Goal: Task Accomplishment & Management: Complete application form

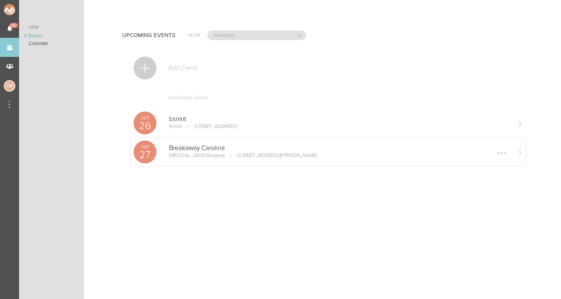
click at [194, 149] on p "Breakaway Carolina" at bounding box center [339, 148] width 341 height 8
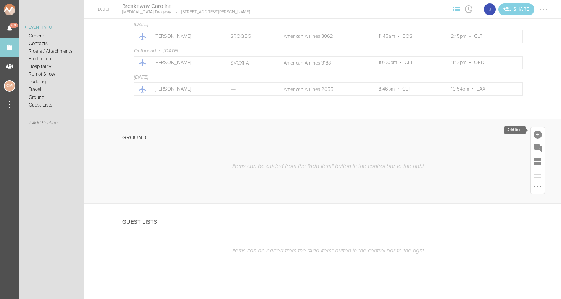
click at [536, 132] on div at bounding box center [537, 134] width 8 height 8
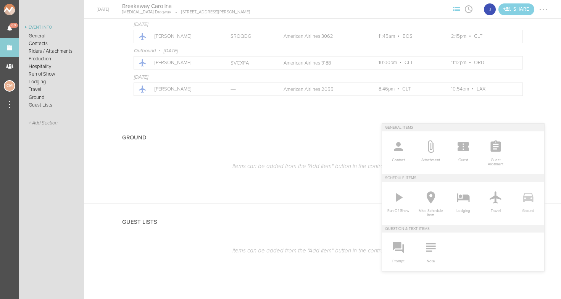
click at [525, 197] on icon at bounding box center [527, 197] width 10 height 9
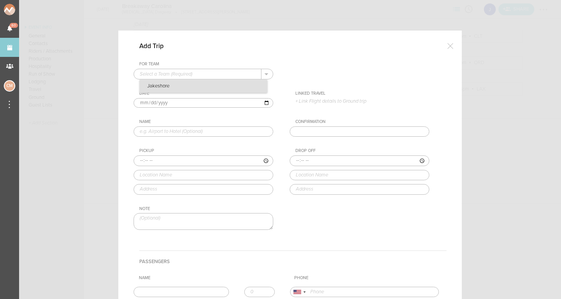
click at [220, 88] on p "Jakeshore" at bounding box center [203, 86] width 127 height 13
type input "Jakeshore"
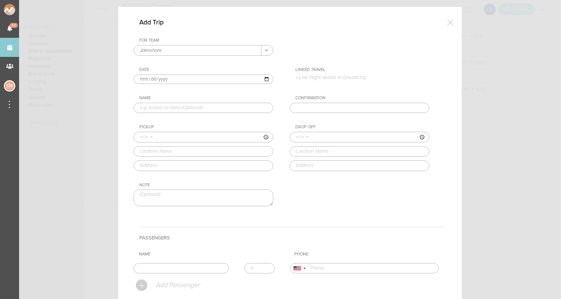
scroll to position [26, 0]
click at [298, 74] on p "+ Link Flight details to Ground trip" at bounding box center [362, 75] width 134 height 6
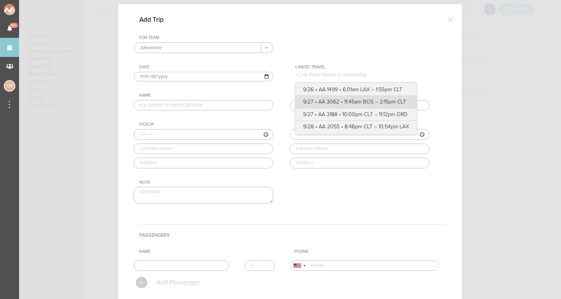
click at [348, 101] on label "9/27 • AA 3062 • 11:45am BOS – 2:15pm CLT" at bounding box center [356, 102] width 106 height 8
click at [0, 0] on input "9/27 • AA 3062 • 11:45am BOS – 2:15pm CLT" at bounding box center [0, 0] width 0 height 0
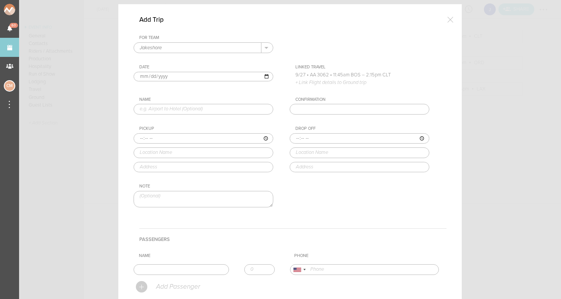
click at [191, 110] on input "text" at bounding box center [203, 109] width 140 height 11
type input "Airport to Hotel"
click at [266, 122] on div "For Team Jakeshore + Add New Team Jakeshore . Jakeshore Date [DATE] Linked Trav…" at bounding box center [289, 127] width 313 height 185
click at [142, 137] on input "time" at bounding box center [203, 138] width 140 height 11
click at [119, 135] on div "Add Trip For Team Jakeshore + Add New Team Jakeshore . Jakeshore Date [DATE] Li…" at bounding box center [289, 220] width 343 height 432
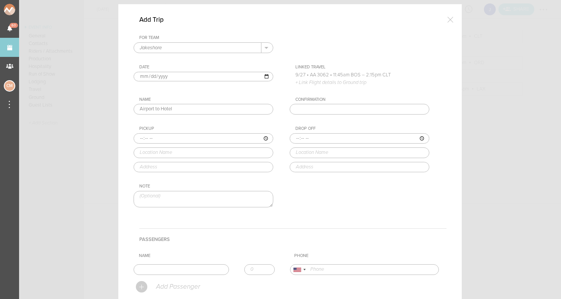
click at [152, 138] on input "time" at bounding box center [203, 138] width 140 height 11
click at [161, 138] on input "time" at bounding box center [203, 138] width 140 height 11
type input "14:15"
click at [165, 148] on input "text" at bounding box center [203, 152] width 140 height 11
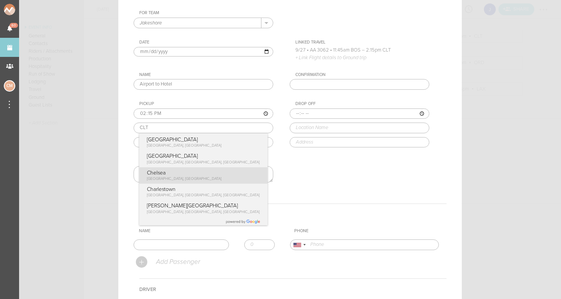
scroll to position [52, 0]
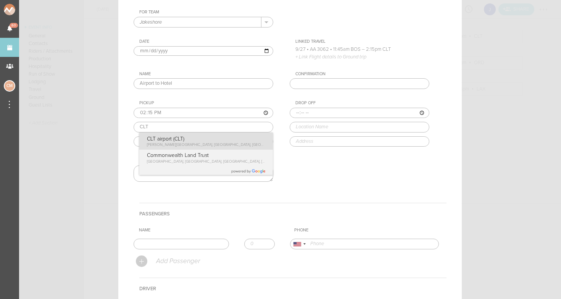
click at [202, 137] on div "Pickup 14:15 [GEOGRAPHIC_DATA] (CLT) [PERSON_NAME][GEOGRAPHIC_DATA], [GEOGRAPHI…" at bounding box center [210, 123] width 155 height 46
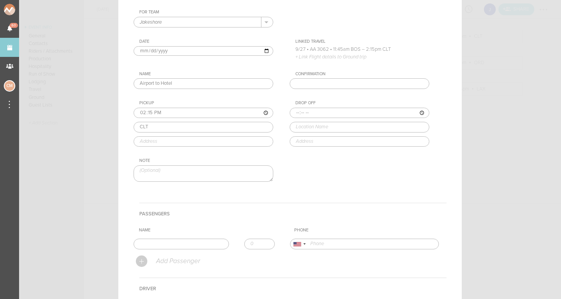
type input "CLT airport (CLT)"
type input "[STREET_ADDRESS][PERSON_NAME]"
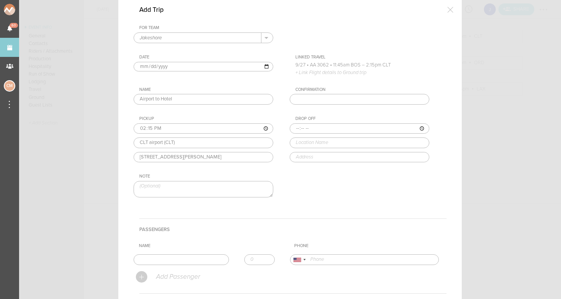
click at [299, 129] on input "time" at bounding box center [359, 128] width 140 height 11
click at [307, 126] on input "time" at bounding box center [359, 128] width 140 height 11
click at [316, 127] on input "time" at bounding box center [359, 128] width 140 height 11
type input "14:30"
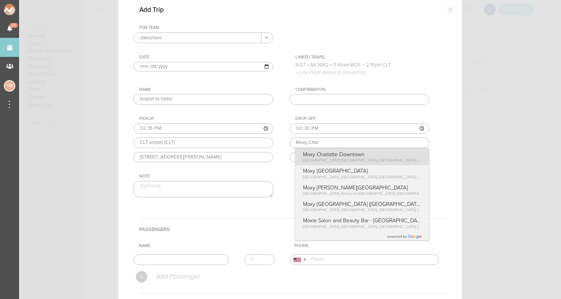
click at [324, 157] on div "Drop Off 14:30 Moxy Char Moxy [GEOGRAPHIC_DATA] Downtown [GEOGRAPHIC_DATA], [GE…" at bounding box center [366, 139] width 155 height 46
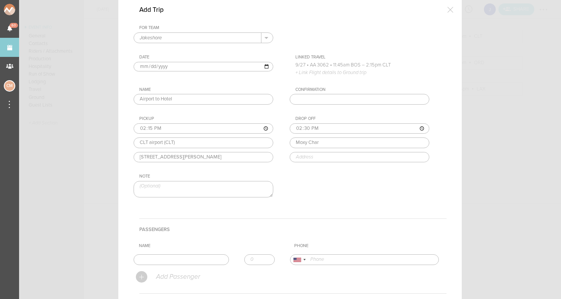
type input "Moxy Charlotte Downtown"
type input "[STREET_ADDRESS]"
click at [187, 260] on input "[PERSON_NAME]" at bounding box center [180, 259] width 95 height 11
type input "[PERSON_NAME]"
click at [208, 241] on th "Name" at bounding box center [213, 245] width 155 height 11
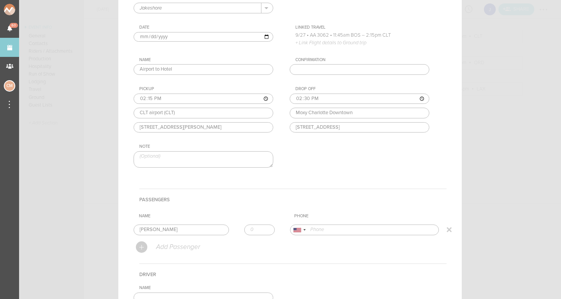
scroll to position [69, 0]
click at [171, 224] on input "[PERSON_NAME]" at bounding box center [180, 227] width 95 height 11
click at [164, 239] on form "For Team Jakeshore + Add New Team Jakeshore . Jakeshore Date [DATE] Linked Trav…" at bounding box center [289, 189] width 313 height 393
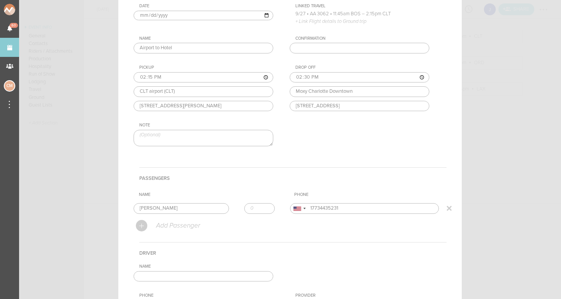
scroll to position [109, 0]
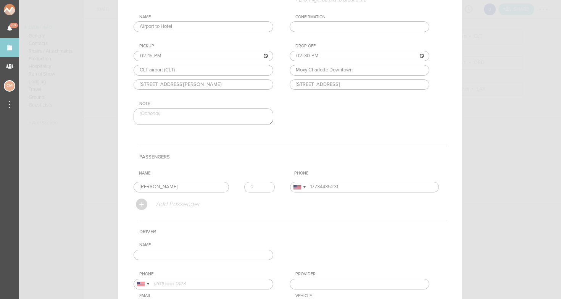
click at [143, 203] on div at bounding box center [141, 203] width 11 height 11
type input "[PHONE_NUMBER]"
click at [443, 198] on div at bounding box center [443, 198] width 0 height 0
type input "1"
click at [266, 183] on input "1" at bounding box center [259, 187] width 31 height 11
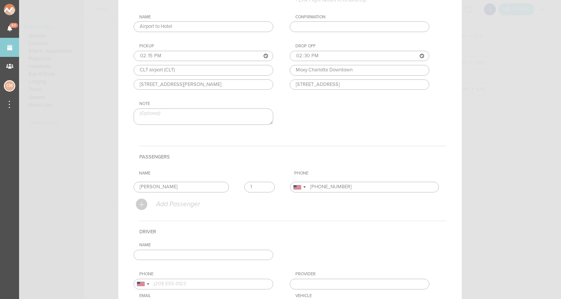
click at [265, 165] on h4 "Passengers" at bounding box center [292, 157] width 307 height 22
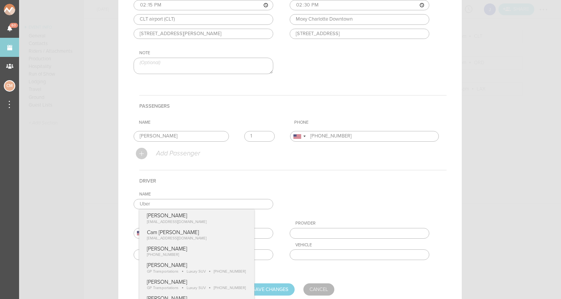
type input "Uber"
click at [286, 268] on div "Phone [GEOGRAPHIC_DATA] +1 [GEOGRAPHIC_DATA] +44 [GEOGRAPHIC_DATA] (‫[GEOGRAPHI…" at bounding box center [210, 245] width 155 height 50
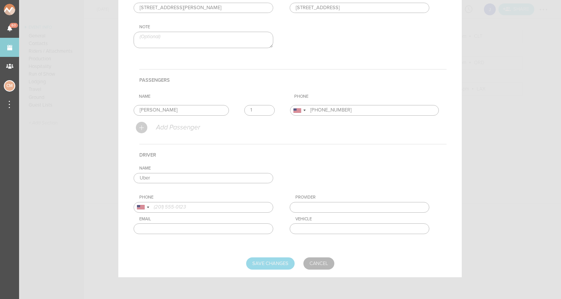
scroll to position [185, 0]
click at [269, 261] on input "Save Changes" at bounding box center [270, 263] width 48 height 12
type input "Saving..."
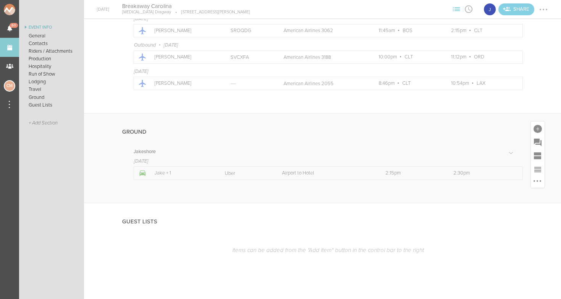
scroll to position [1025, 0]
click at [537, 125] on div at bounding box center [537, 129] width 8 height 8
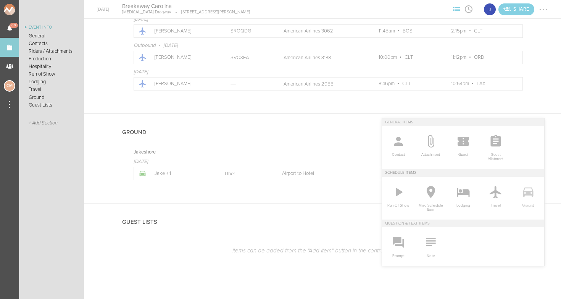
click at [526, 198] on icon at bounding box center [527, 191] width 15 height 15
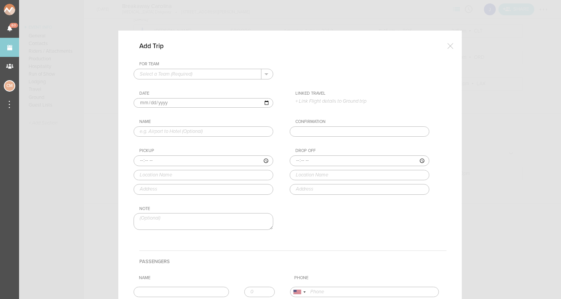
scroll to position [0, 0]
click at [178, 82] on p "Jakeshore" at bounding box center [203, 86] width 127 height 13
type input "Jakeshore"
click at [165, 129] on input "text" at bounding box center [203, 131] width 140 height 11
type input "Hotel to Venue"
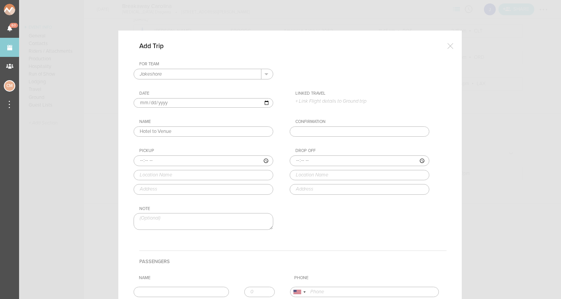
click at [143, 159] on input "time" at bounding box center [203, 160] width 140 height 11
click at [299, 160] on input "time" at bounding box center [359, 160] width 140 height 11
click at [308, 160] on input "time" at bounding box center [359, 160] width 140 height 11
click at [315, 164] on input "time" at bounding box center [359, 160] width 140 height 11
click at [315, 161] on input "time" at bounding box center [359, 160] width 140 height 11
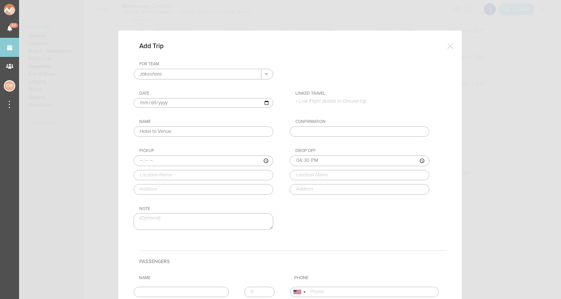
type input "16:30"
click at [139, 162] on input "time" at bounding box center [203, 160] width 140 height 11
click at [153, 160] on input "time" at bounding box center [203, 160] width 140 height 11
click at [161, 159] on input "time" at bounding box center [203, 160] width 140 height 11
type input "16:00"
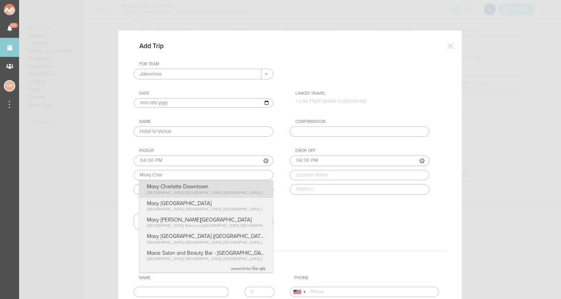
type input "Moxy Charlotte Downtown"
type input "[STREET_ADDRESS]"
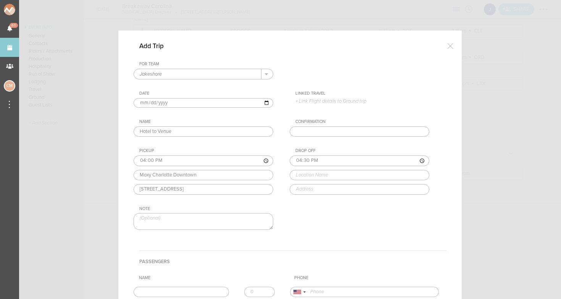
click at [198, 187] on div "Pickup 16:00 Moxy Charlotte [GEOGRAPHIC_DATA] [GEOGRAPHIC_DATA] [GEOGRAPHIC_DAT…" at bounding box center [210, 171] width 155 height 46
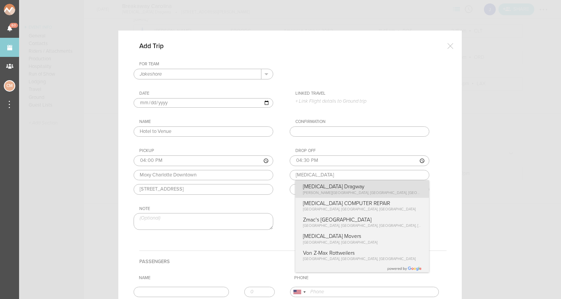
click at [334, 193] on div "Drop Off 16:30 [MEDICAL_DATA] [MEDICAL_DATA] Dragway [PERSON_NAME][GEOGRAPHIC_D…" at bounding box center [366, 171] width 155 height 46
type input "[MEDICAL_DATA] Dragway"
type input "[STREET_ADDRESS][PERSON_NAME]"
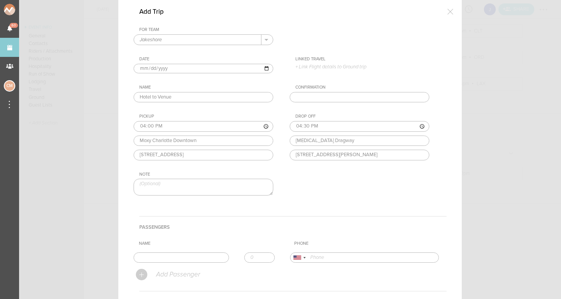
scroll to position [87, 0]
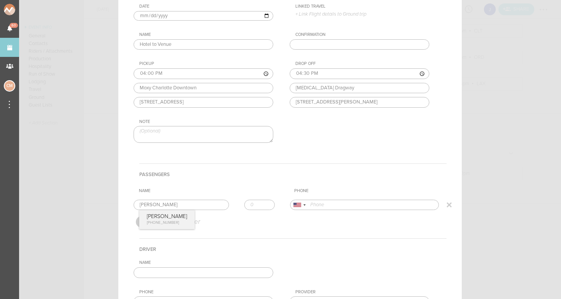
type input "[PERSON_NAME]"
type input "1"
click at [267, 203] on input "1" at bounding box center [259, 204] width 31 height 11
click at [146, 209] on div "Name [PERSON_NAME] 1 [PERSON_NAME] [PHONE_NUMBER]" at bounding box center [207, 204] width 149 height 11
click at [161, 205] on input "[PERSON_NAME]" at bounding box center [180, 204] width 95 height 11
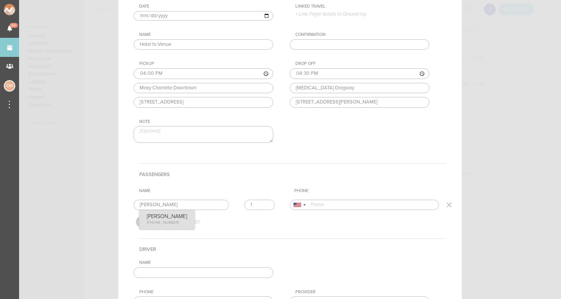
type input "17734435231"
click at [158, 217] on form "For Team Jakeshore + Add New Team Jakeshore . Jakeshore Date [DATE] Linked Trav…" at bounding box center [289, 168] width 313 height 389
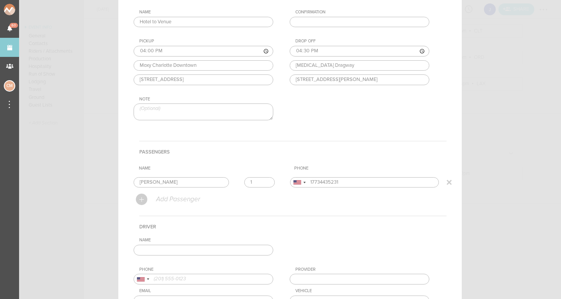
scroll to position [131, 0]
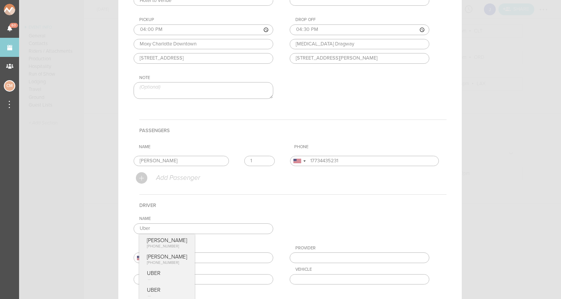
type input "Uber"
click at [213, 210] on h4 "Driver" at bounding box center [292, 205] width 307 height 22
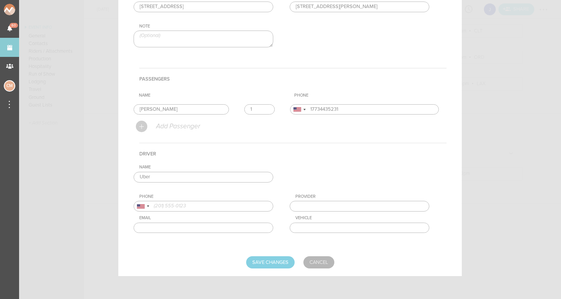
scroll to position [182, 0]
click at [268, 260] on input "Save Changes" at bounding box center [270, 263] width 48 height 12
type input "Saving..."
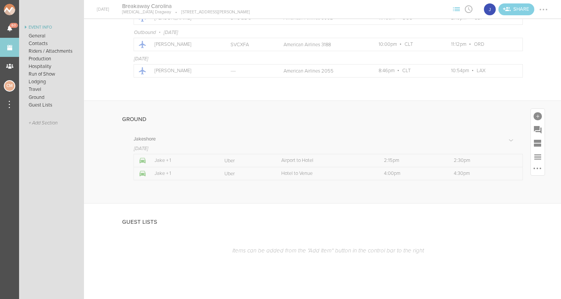
scroll to position [1023, 0]
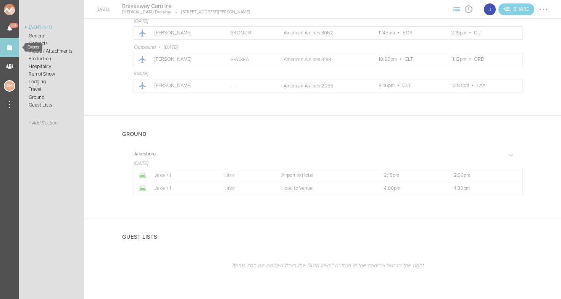
click at [8, 50] on link "Events" at bounding box center [9, 47] width 19 height 19
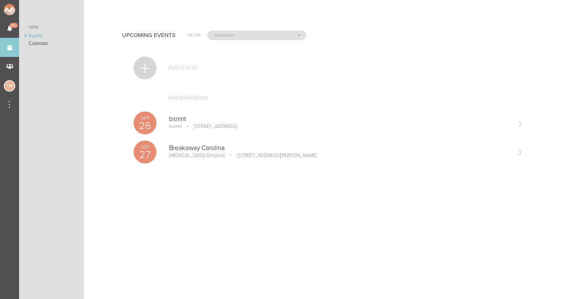
click at [154, 66] on div at bounding box center [144, 67] width 23 height 23
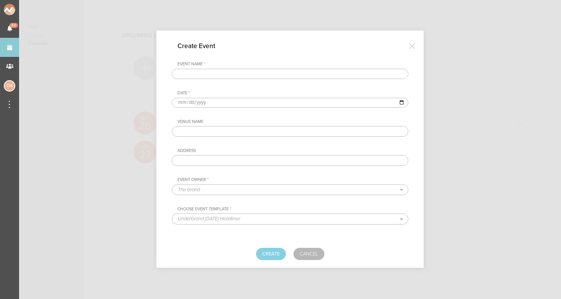
paste input "Superior Ingredients"
type input "Superior Ingredients"
click at [182, 107] on input "date" at bounding box center [290, 103] width 236 height 10
click at [182, 105] on input "date" at bounding box center [290, 103] width 236 height 10
type input "2025-10-17"
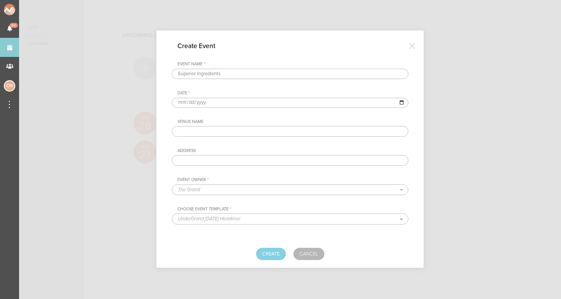
click at [251, 143] on div "Venue Name Address" at bounding box center [290, 142] width 236 height 47
paste input "Superior Ingredients"
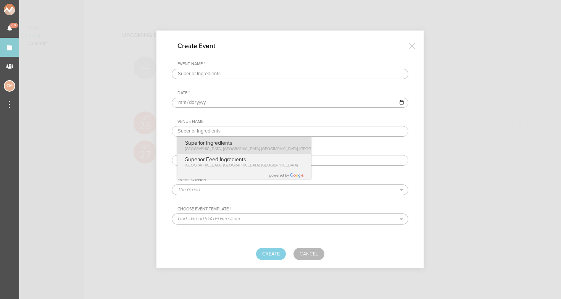
type input "Superior Ingredients"
click at [245, 144] on div "Superior Ingredients Wythe Avenue, Brooklyn, NY, USA" at bounding box center [243, 145] width 133 height 17
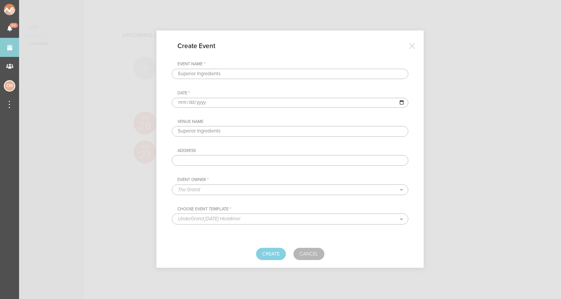
type input "74 Wythe Ave, Brooklyn, NY 11249, USA"
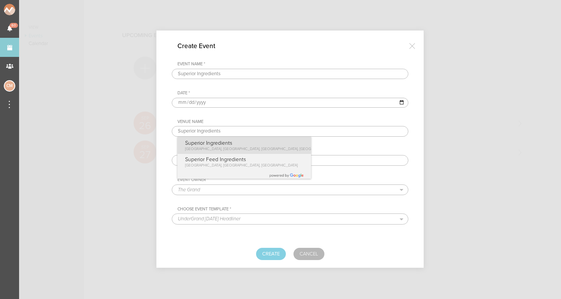
click at [235, 145] on p "Superior Ingredients" at bounding box center [260, 143] width 151 height 6
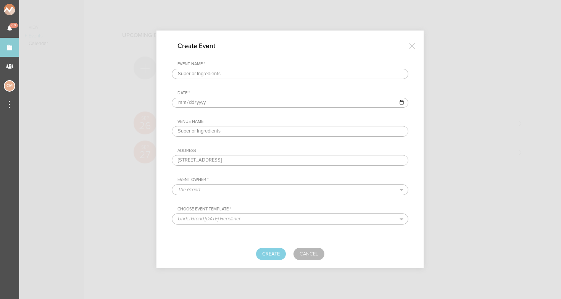
click at [279, 146] on div "Venue Name Superior Ingredients Address 74 Wythe Ave, Brooklyn, NY 11249, USA" at bounding box center [290, 142] width 236 height 47
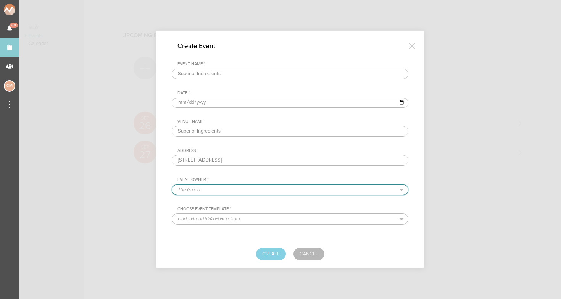
select select "1790"
select select "1520"
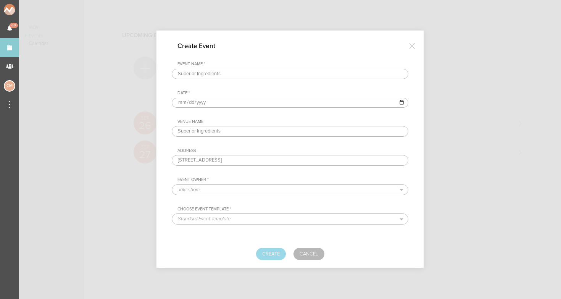
click at [271, 254] on button "Create" at bounding box center [271, 253] width 30 height 12
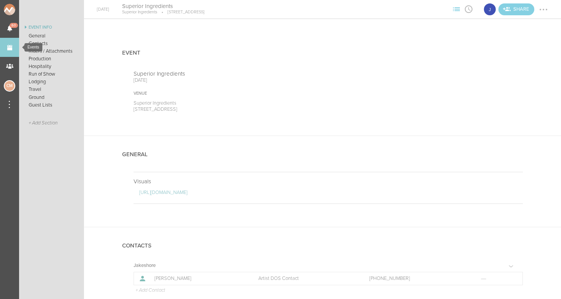
click at [5, 45] on link "Events" at bounding box center [9, 47] width 19 height 19
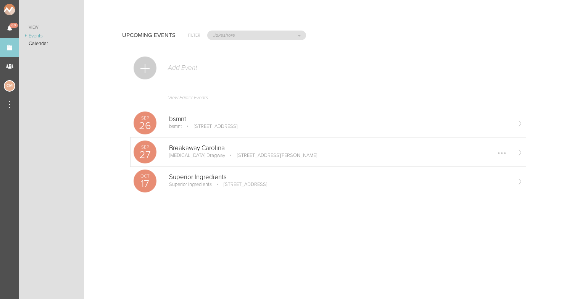
click at [202, 150] on p "Breakaway Carolina" at bounding box center [339, 148] width 341 height 8
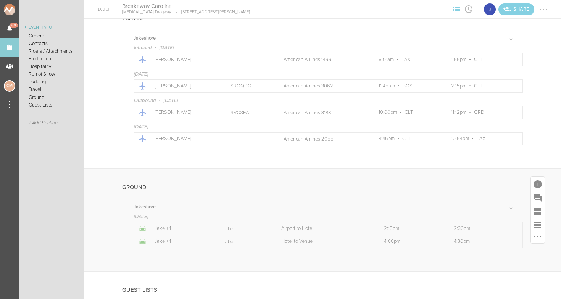
scroll to position [1009, 0]
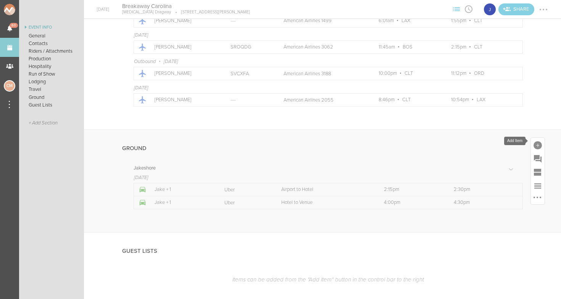
click at [537, 141] on div at bounding box center [537, 145] width 8 height 8
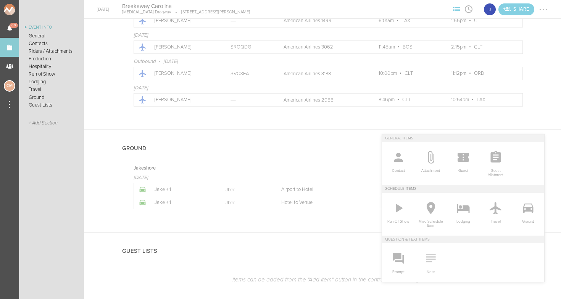
click at [429, 256] on icon at bounding box center [431, 258] width 10 height 8
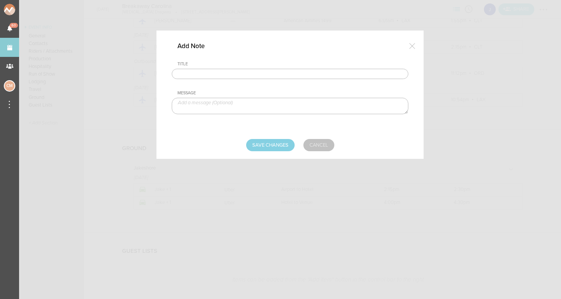
click at [322, 144] on link "Cancel" at bounding box center [318, 145] width 31 height 12
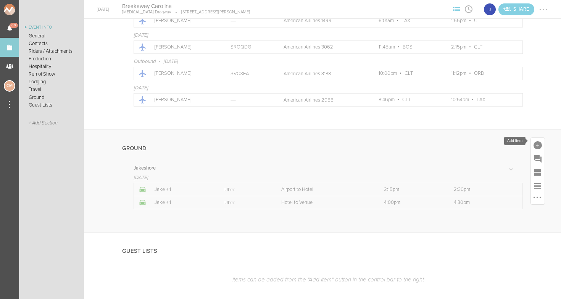
click at [539, 141] on div at bounding box center [537, 145] width 8 height 8
click at [533, 130] on div "Ground Jakeshore September 27, 2025 Icon Passengers Jake + 1 Driver Uber Trip A…" at bounding box center [322, 181] width 477 height 102
click at [536, 141] on div at bounding box center [537, 145] width 8 height 8
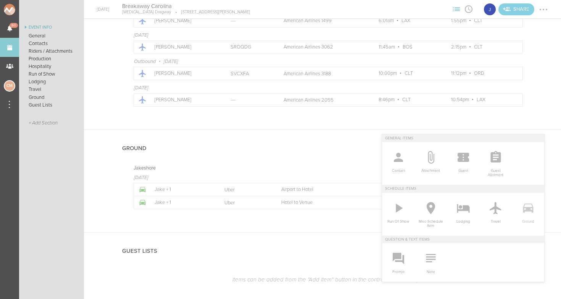
click at [530, 212] on icon at bounding box center [527, 207] width 15 height 15
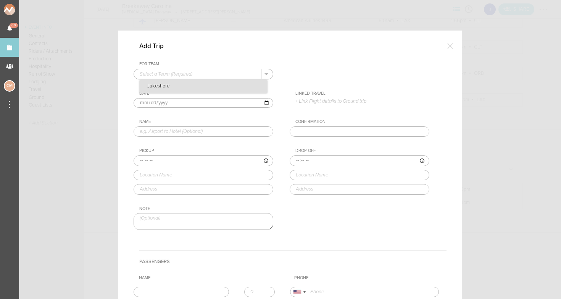
click at [170, 85] on p "Jakeshore" at bounding box center [203, 86] width 127 height 13
type input "Jakeshore"
click at [156, 131] on input "text" at bounding box center [203, 131] width 140 height 11
type input "x"
type input "zMAX"
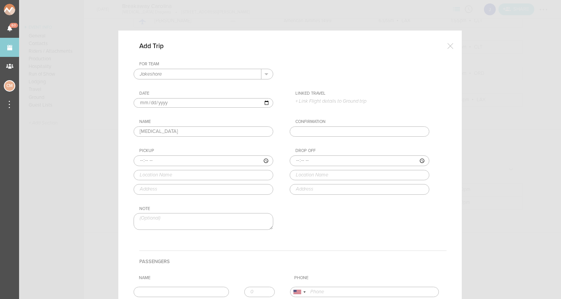
click at [154, 132] on input "zMAX" at bounding box center [203, 131] width 140 height 11
paste input "zMAX"
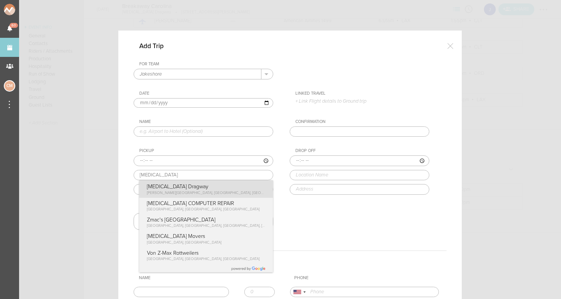
click at [167, 190] on div "Pickup zMAX zMAX Dragway Bruton Smith Boulevard, Concord, NC, USA ZMAX COMPUTER…" at bounding box center [210, 171] width 155 height 46
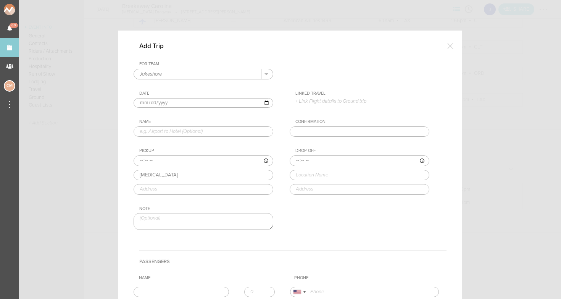
type input "[MEDICAL_DATA] Dragway"
type input "[STREET_ADDRESS][PERSON_NAME]"
click at [299, 161] on input "time" at bounding box center [359, 160] width 140 height 11
click at [308, 160] on input "time" at bounding box center [359, 160] width 140 height 11
click at [317, 161] on input "time" at bounding box center [359, 160] width 140 height 11
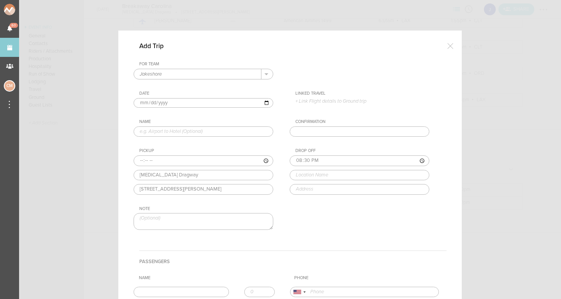
type input "20:30"
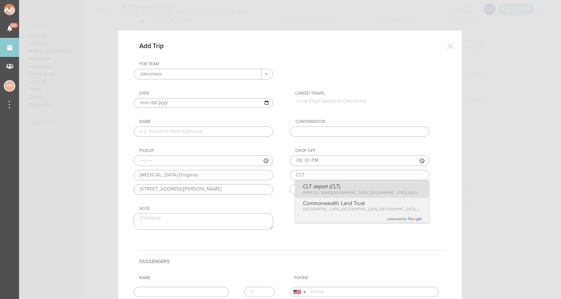
click at [328, 189] on div "Drop Off 20:30 CLT CLT airport (CLT) Josh Birmingham Parkway, Charlotte, NC, US…" at bounding box center [366, 171] width 155 height 46
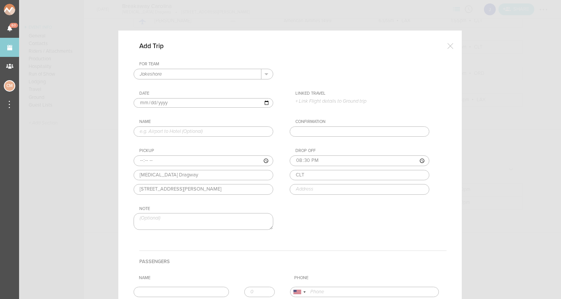
type input "CLT airport (CLT)"
type input "[STREET_ADDRESS][PERSON_NAME]"
click at [174, 128] on input "text" at bounding box center [203, 131] width 140 height 11
type input "Venue to Airport"
click at [157, 172] on input "[MEDICAL_DATA] Dragway" at bounding box center [203, 175] width 140 height 11
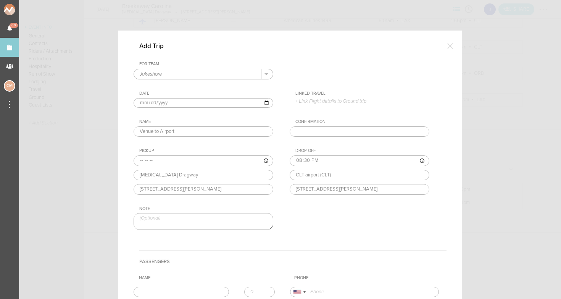
click at [157, 172] on input "[MEDICAL_DATA] Dragway" at bounding box center [203, 175] width 140 height 11
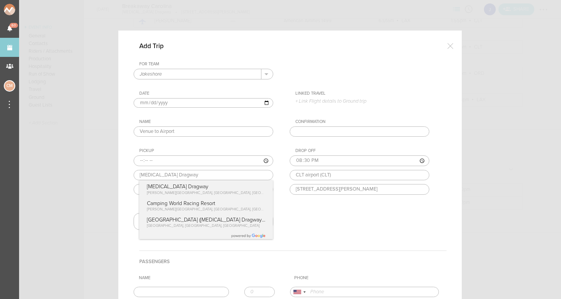
click at [197, 173] on input "[MEDICAL_DATA] Dragway" at bounding box center [203, 175] width 140 height 11
click at [162, 187] on div "Pickup zMAX Dragway zMAX Dragway Bruton Smith Boulevard, Concord, NC, USA Campi…" at bounding box center [210, 171] width 155 height 46
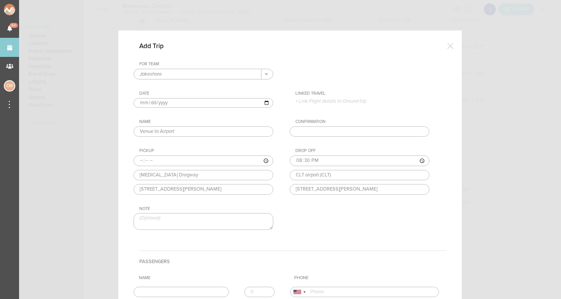
click at [140, 159] on input "time" at bounding box center [203, 160] width 140 height 11
click at [151, 159] on input "time" at bounding box center [203, 160] width 140 height 11
click at [178, 147] on div "For Team Jakeshore + Add New Team Jakeshore . Jakeshore Date 2025-09-27 Linked …" at bounding box center [289, 151] width 313 height 181
click at [163, 159] on input "time" at bounding box center [203, 160] width 140 height 11
type input "20:00"
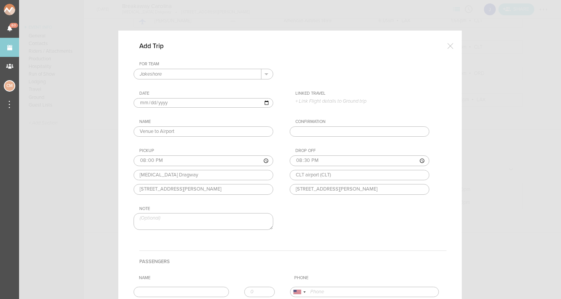
click at [183, 148] on div "Pickup" at bounding box center [206, 150] width 134 height 5
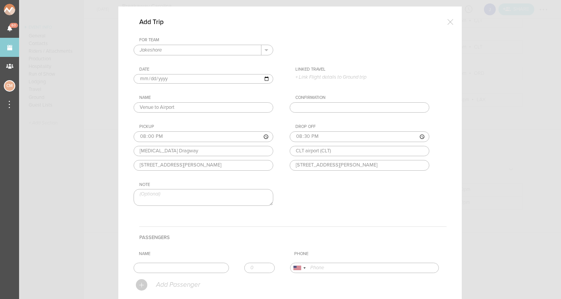
scroll to position [33, 0]
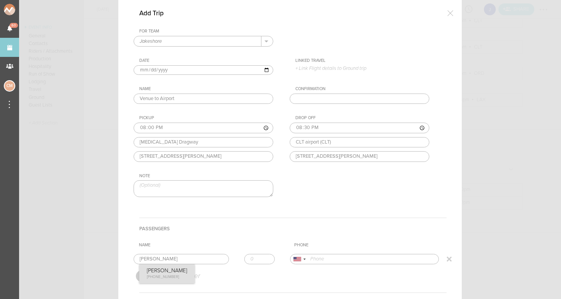
type input "[PERSON_NAME]"
type input "17734435231"
click at [176, 272] on form "For Team Jakeshore + Add New Team Jakeshore . Jakeshore Date 2025-09-27 Linked …" at bounding box center [289, 223] width 313 height 389
click at [213, 246] on th "Name" at bounding box center [213, 244] width 155 height 11
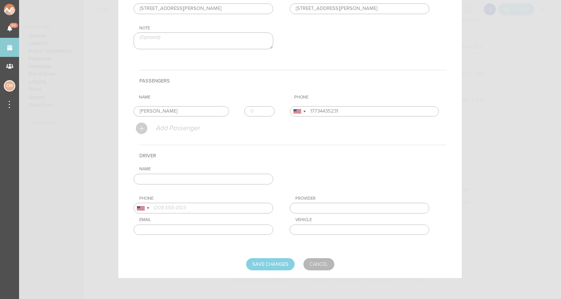
scroll to position [182, 0]
click at [274, 265] on input "Save Changes" at bounding box center [270, 263] width 48 height 12
type input "Saving..."
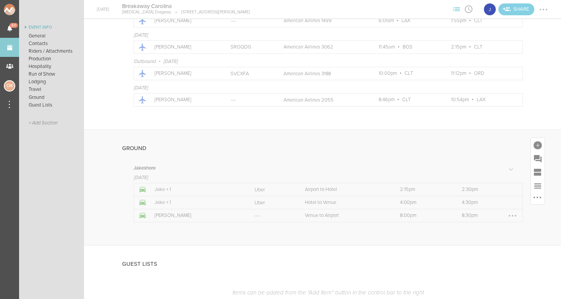
click at [510, 210] on div at bounding box center [512, 215] width 12 height 12
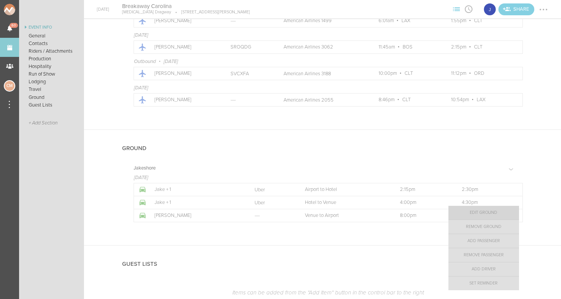
click at [484, 210] on link "Edit Ground" at bounding box center [483, 213] width 71 height 14
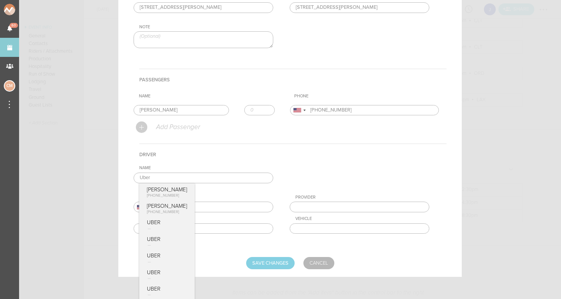
type input "Uber"
click at [334, 178] on div "Name Uber Hubert +48 796 622 037 Max Huberman +1 (646) 483-5238 UBER UBER UBER …" at bounding box center [289, 205] width 313 height 80
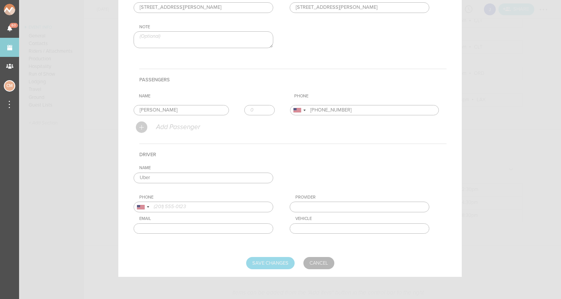
click at [281, 260] on input "Save Changes" at bounding box center [270, 263] width 48 height 12
type input "Saving..."
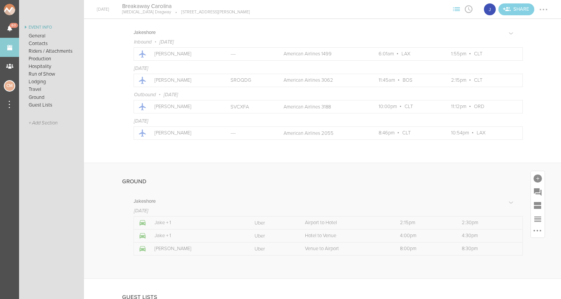
scroll to position [963, 0]
